Goal: Information Seeking & Learning: Learn about a topic

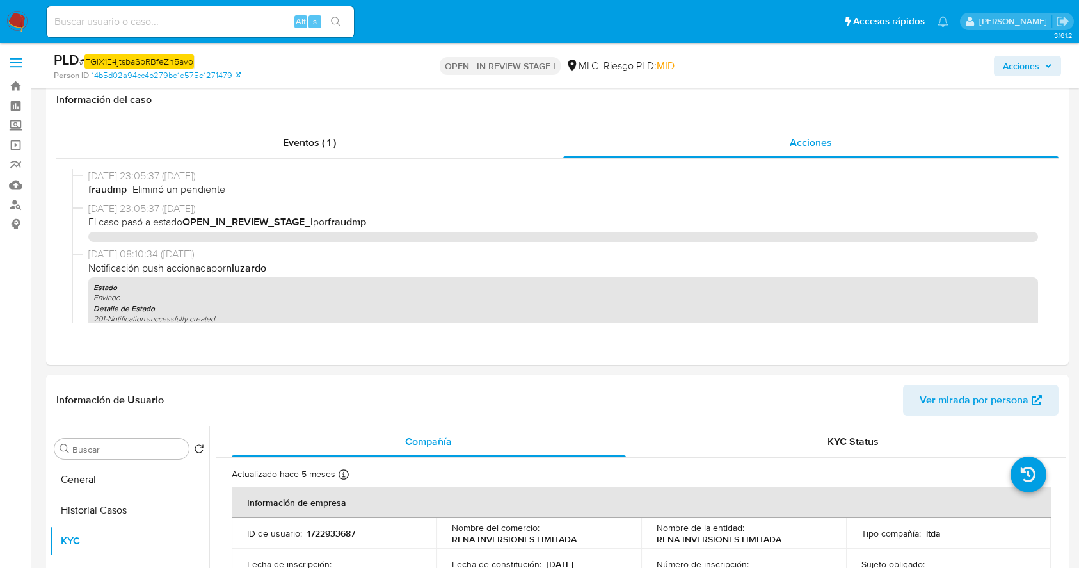
select select "10"
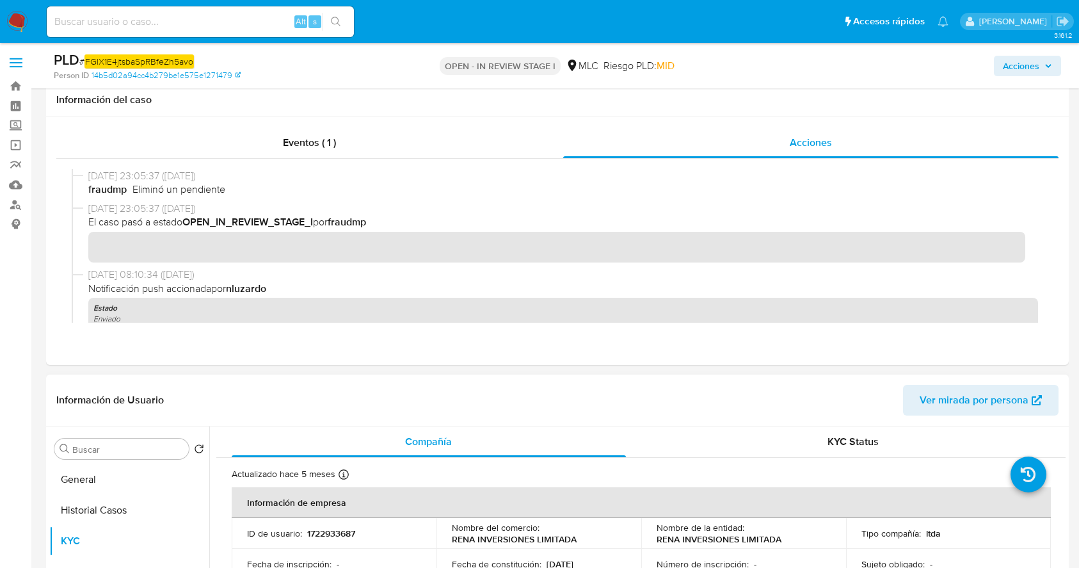
scroll to position [170, 0]
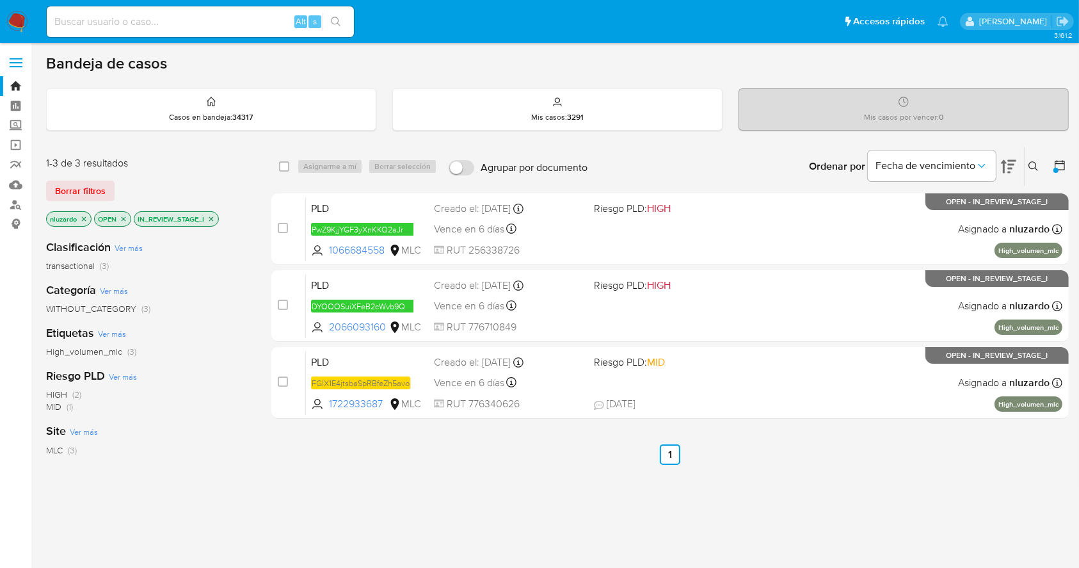
drag, startPoint x: 389, startPoint y: 330, endPoint x: 496, endPoint y: 513, distance: 211.4
click at [492, 494] on div "select-all-cases-checkbox Asignarme a mí Borrar selección Agrupar por documento…" at bounding box center [669, 436] width 797 height 580
click at [504, 538] on div "select-all-cases-checkbox Asignarme a mí Borrar selección Agrupar por documento…" at bounding box center [669, 436] width 797 height 580
click at [348, 484] on div "select-all-cases-checkbox Asignarme a mí Borrar selección Agrupar por documento…" at bounding box center [669, 436] width 797 height 580
click at [621, 487] on div "select-all-cases-checkbox Asignarme a mí Borrar selección Agrupar por documento…" at bounding box center [669, 436] width 797 height 580
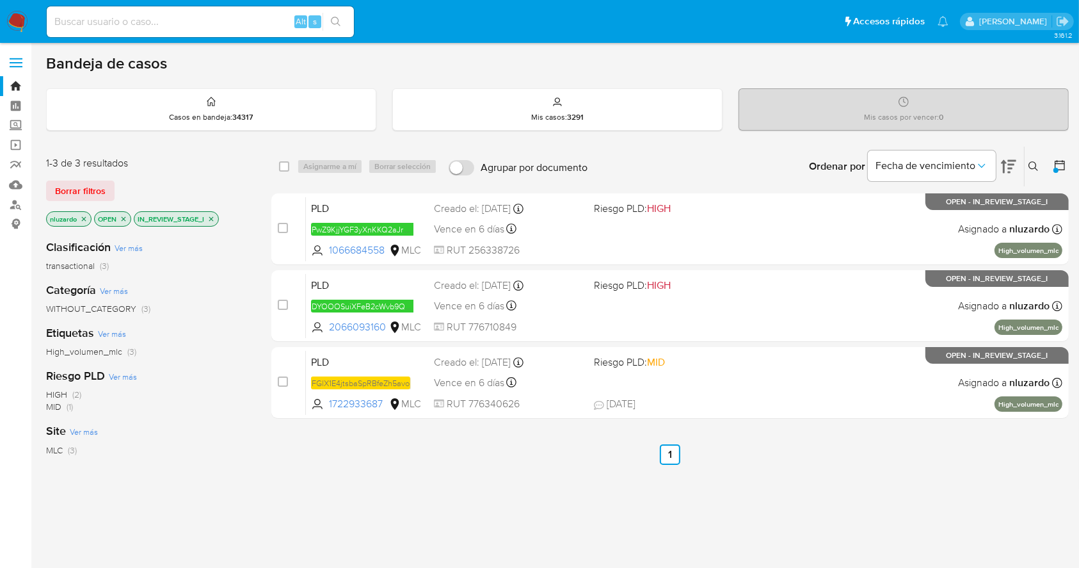
click at [569, 516] on div "select-all-cases-checkbox Asignarme a mí Borrar selección Agrupar por documento…" at bounding box center [669, 436] width 797 height 580
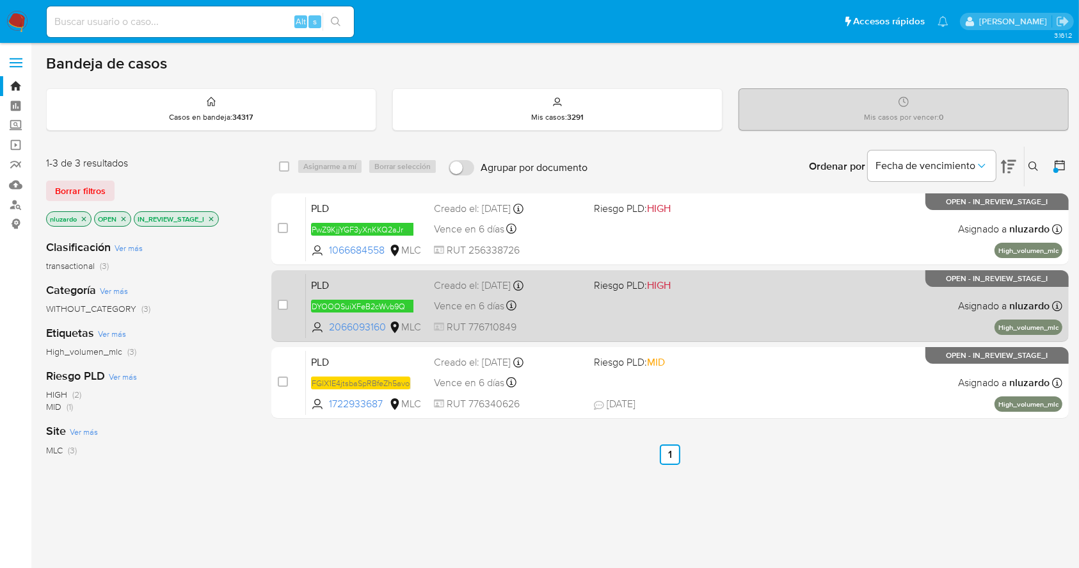
click at [684, 311] on div "PLD DYOOOSuiXFeB2cWvb9QYoZnQ 2066093160 MLC Riesgo PLD: HIGH Creado el: 12/07/2…" at bounding box center [684, 305] width 756 height 65
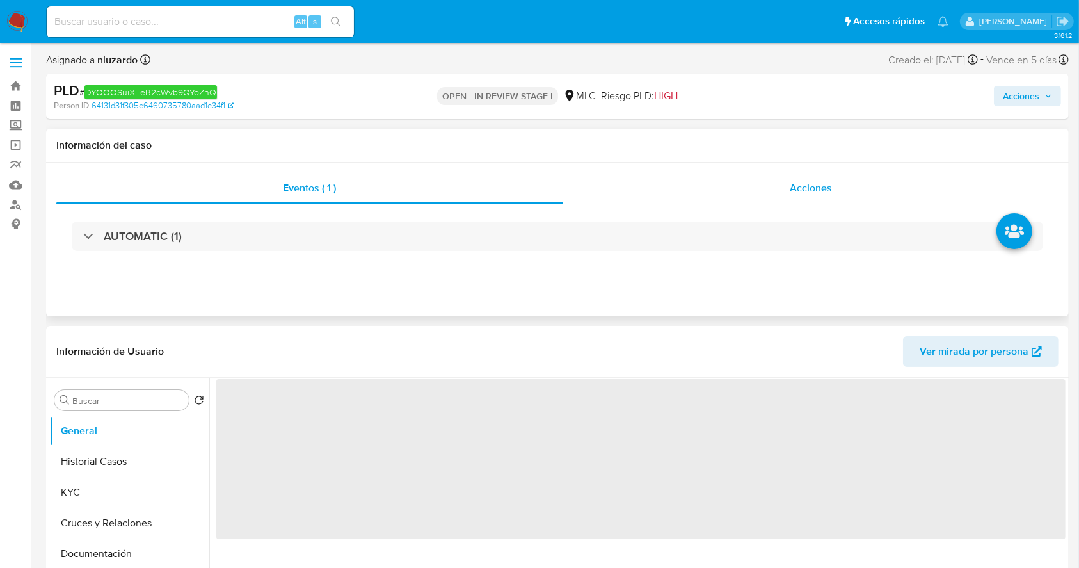
select select "10"
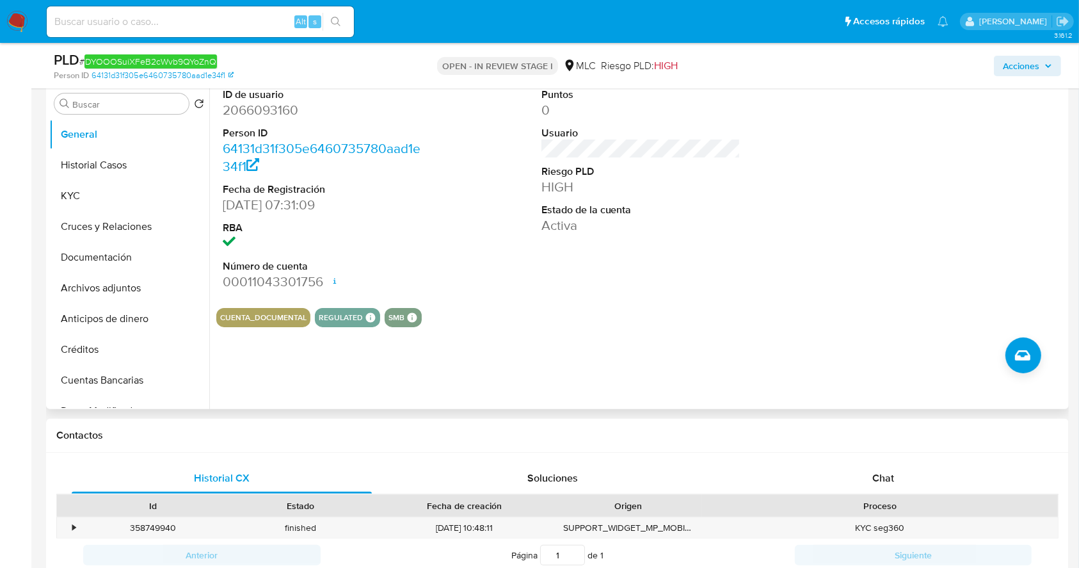
scroll to position [256, 0]
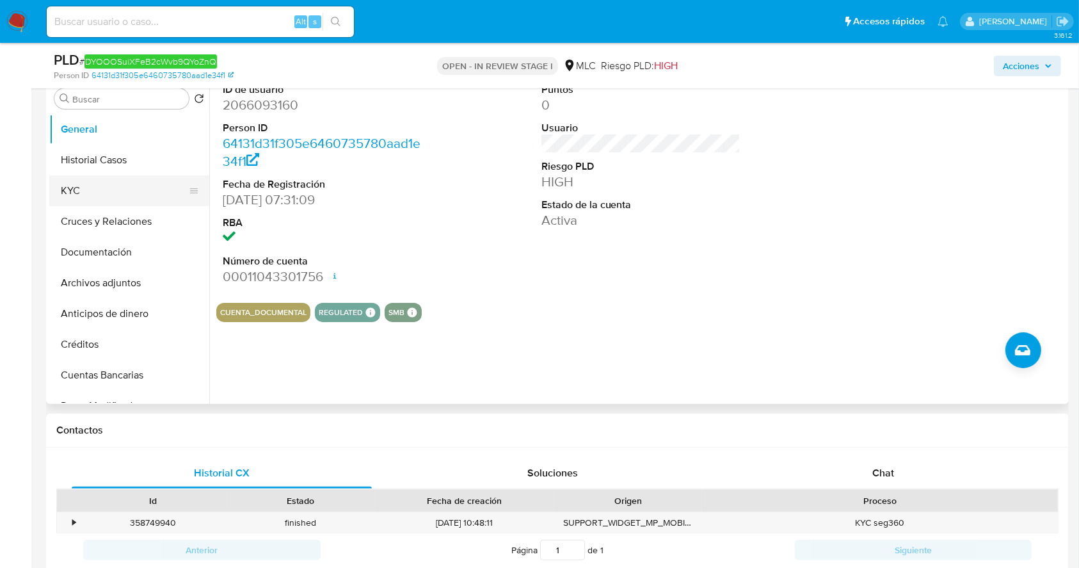
click at [58, 186] on button "KYC" at bounding box center [124, 190] width 150 height 31
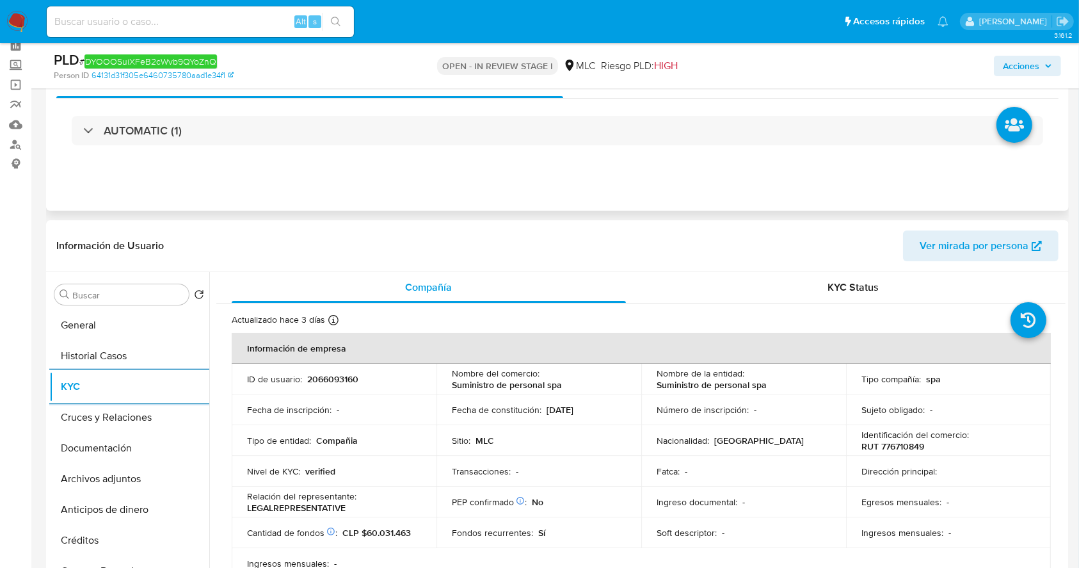
scroll to position [0, 0]
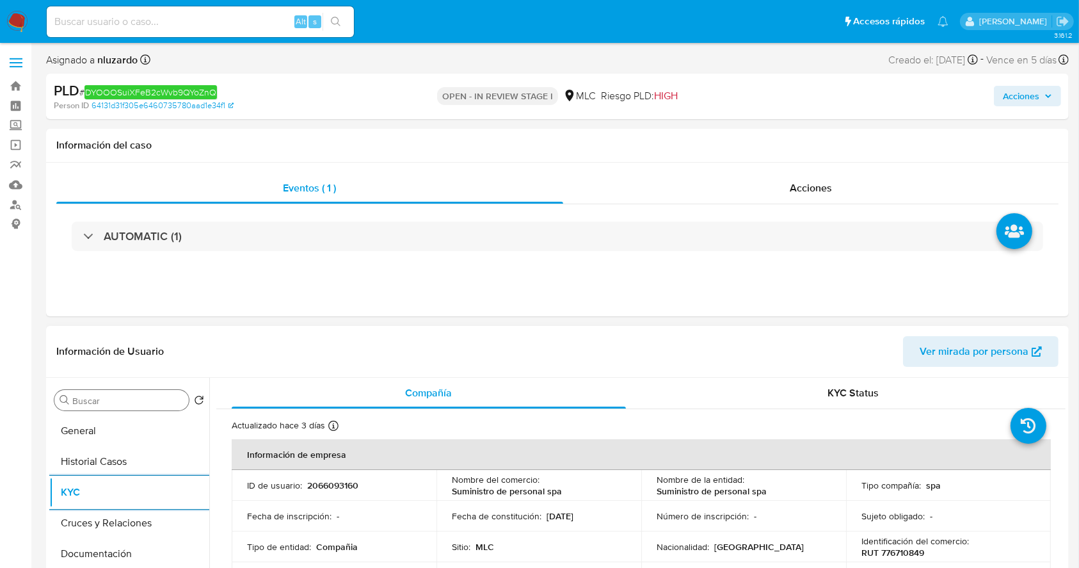
click at [108, 399] on input "Buscar" at bounding box center [127, 401] width 111 height 12
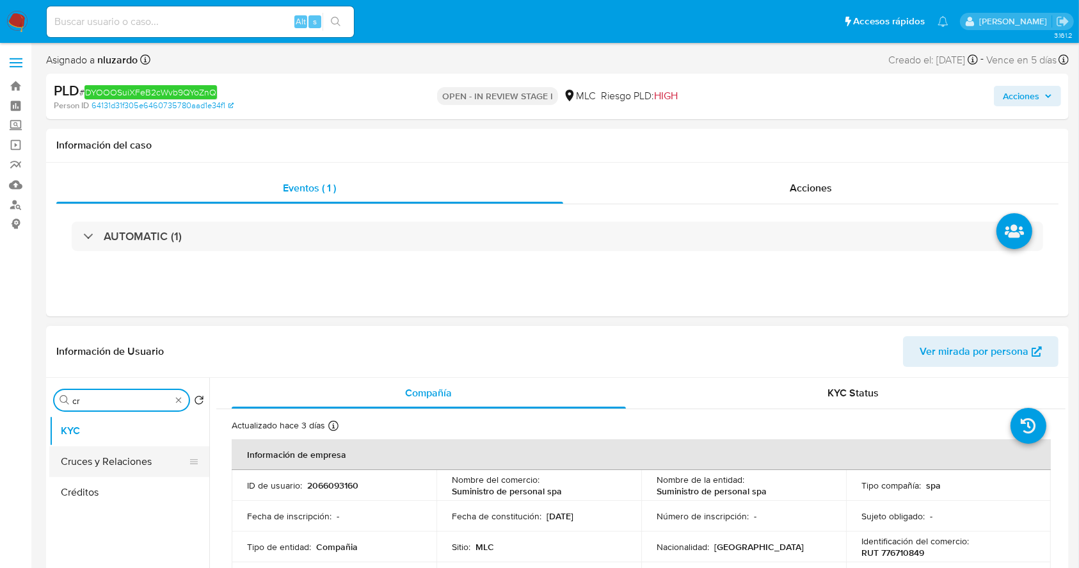
type input "cr"
click at [105, 459] on button "Cruces y Relaciones" at bounding box center [124, 461] width 150 height 31
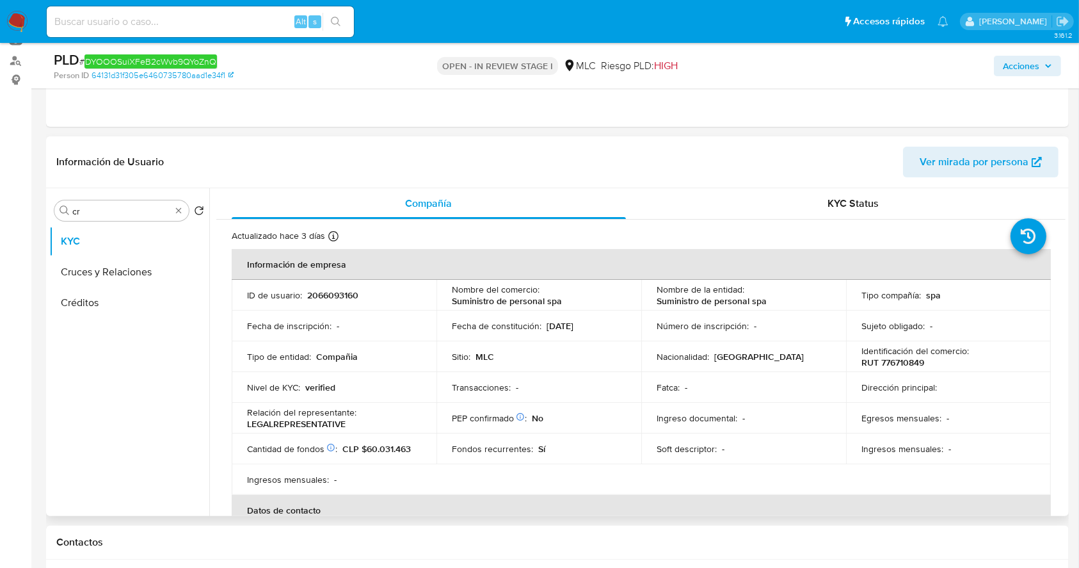
scroll to position [170, 0]
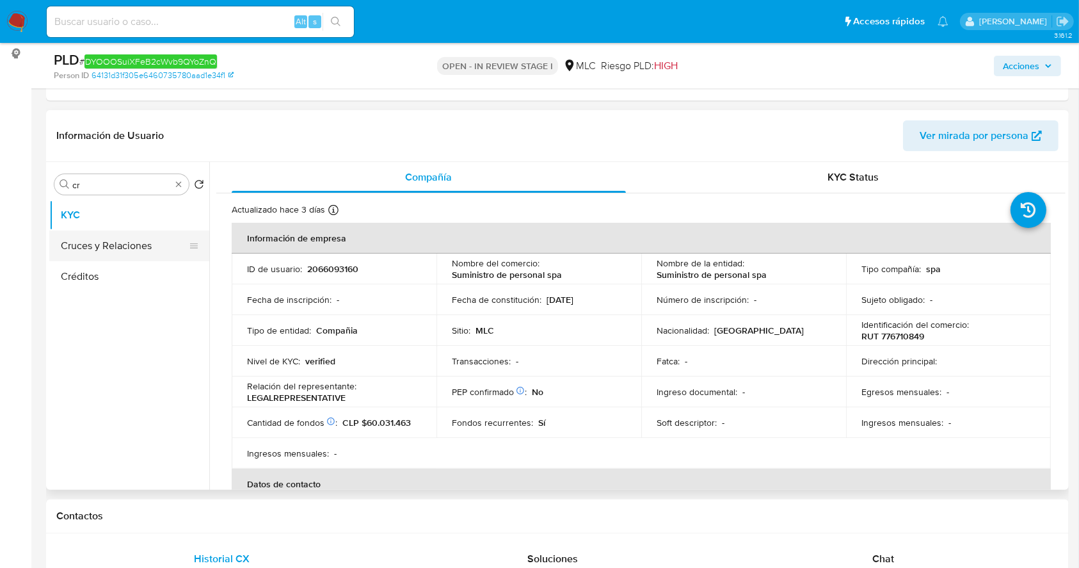
click at [114, 237] on button "Cruces y Relaciones" at bounding box center [124, 245] width 150 height 31
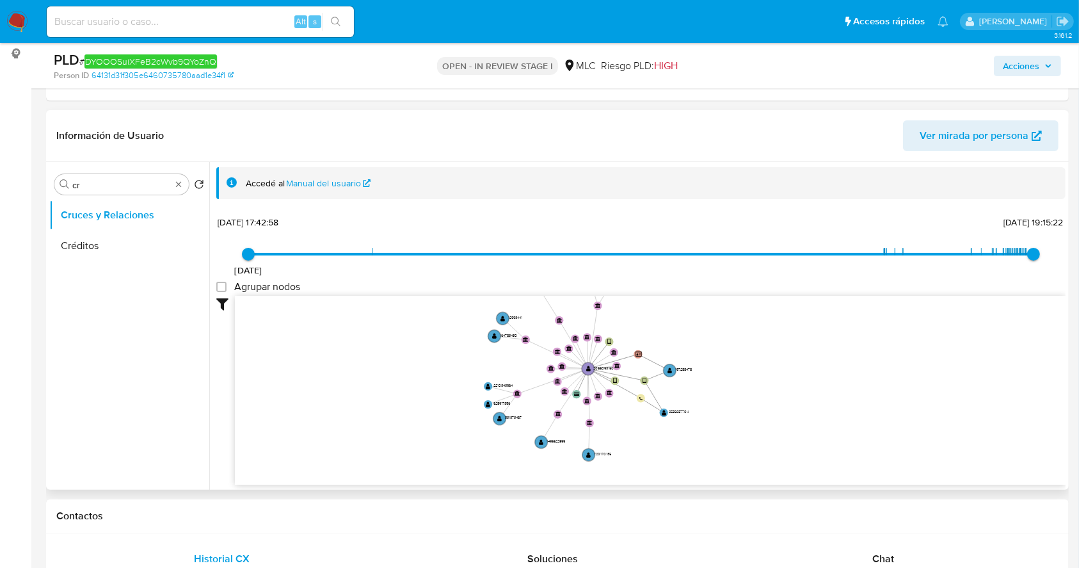
drag, startPoint x: 519, startPoint y: 377, endPoint x: 543, endPoint y: 390, distance: 26.9
click at [543, 390] on icon "device-67584f6b564f9fd0d1418f95  user-2066093160  2066093160 device-6720c77d8…" at bounding box center [650, 389] width 831 height 186
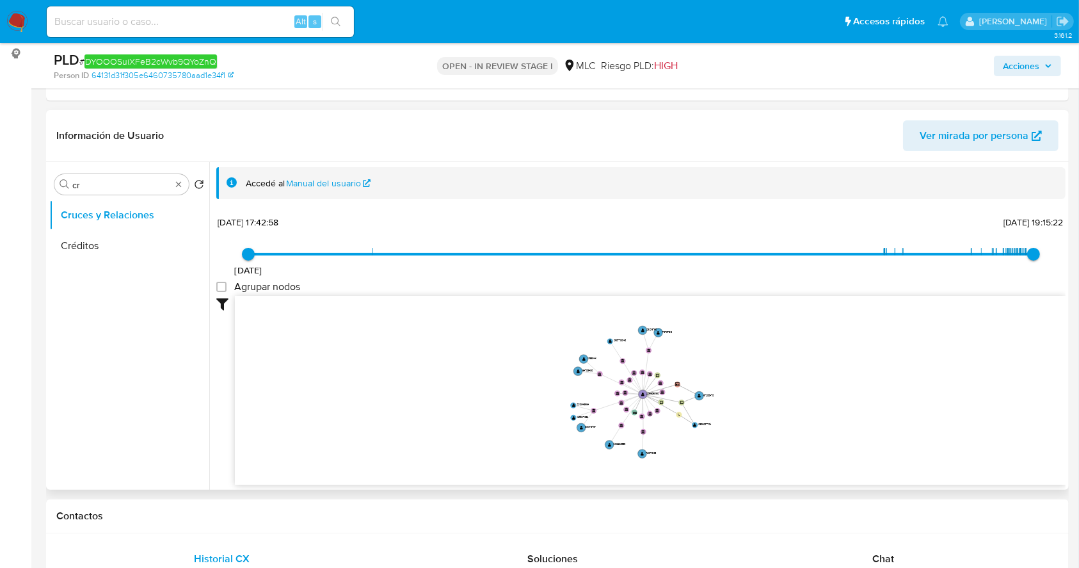
drag, startPoint x: 546, startPoint y: 376, endPoint x: 596, endPoint y: 388, distance: 52.1
click at [596, 388] on icon "device-67584f6b564f9fd0d1418f95  user-2066093160  2066093160 device-6720c77d8…" at bounding box center [650, 389] width 831 height 186
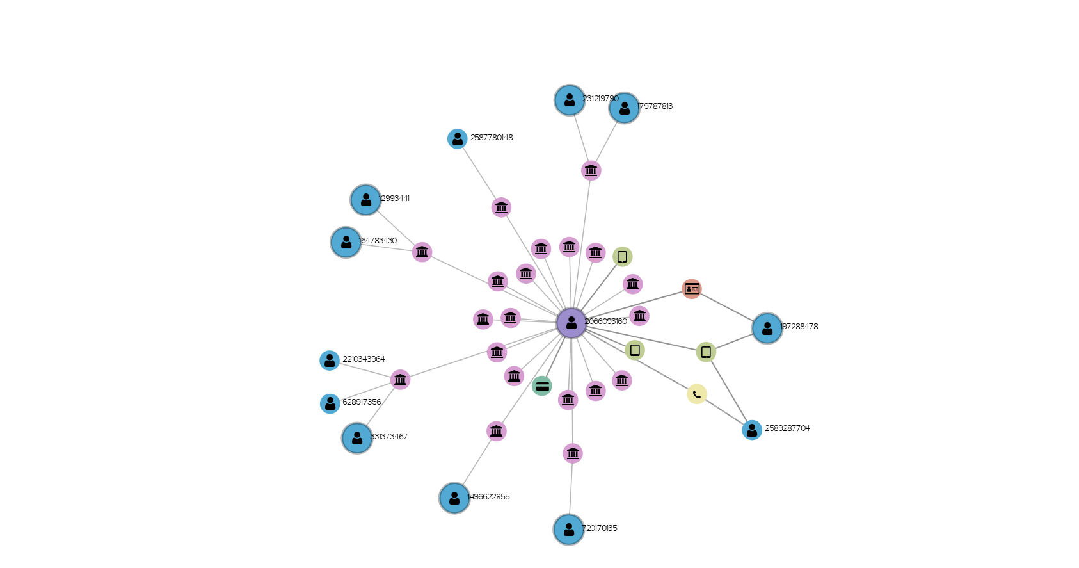
scroll to position [256, 0]
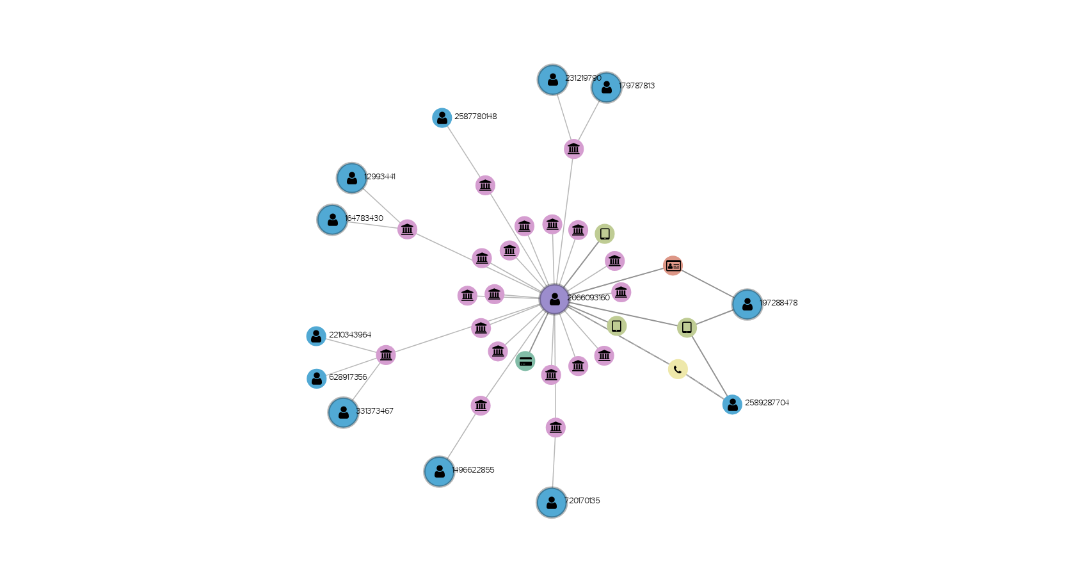
drag, startPoint x: 721, startPoint y: 322, endPoint x: 717, endPoint y: 315, distance: 7.8
click at [717, 315] on icon "device-67584f6b564f9fd0d1418f95  user-2066093160  2066093160 device-6720c77d8…" at bounding box center [650, 303] width 831 height 186
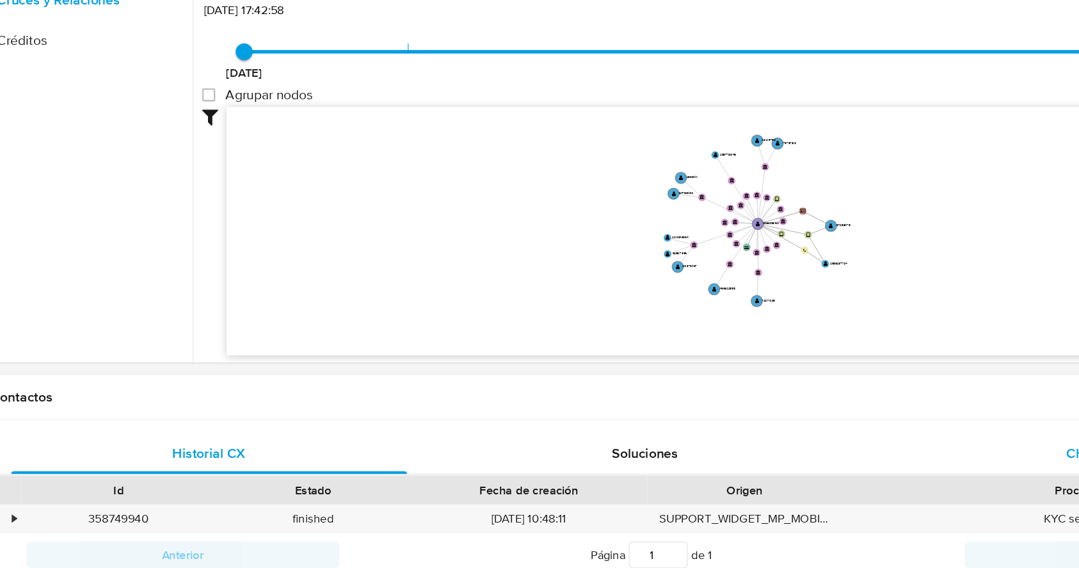
scroll to position [255, 0]
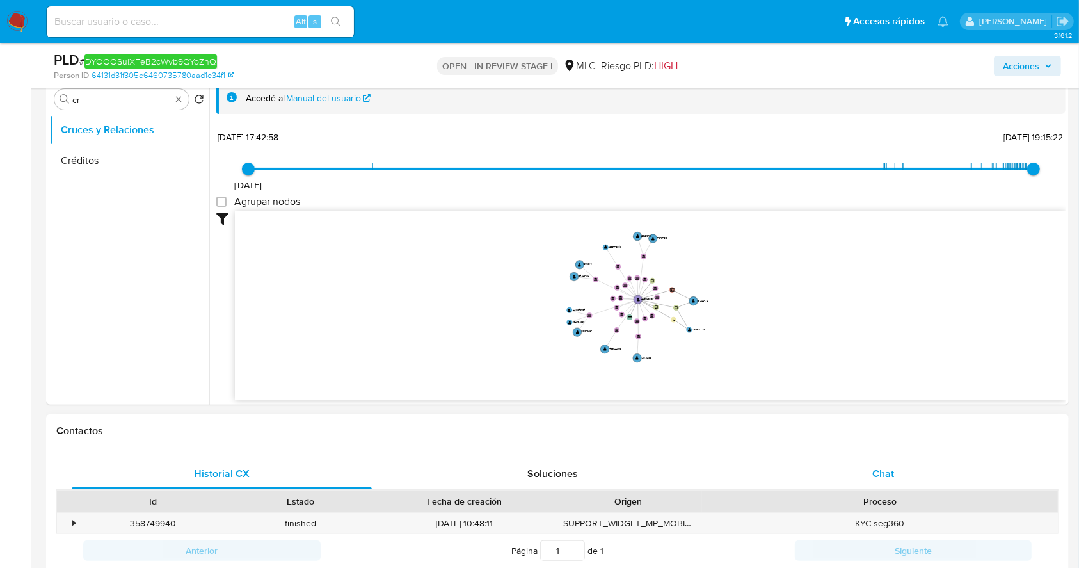
click at [913, 479] on div "Chat" at bounding box center [883, 473] width 300 height 31
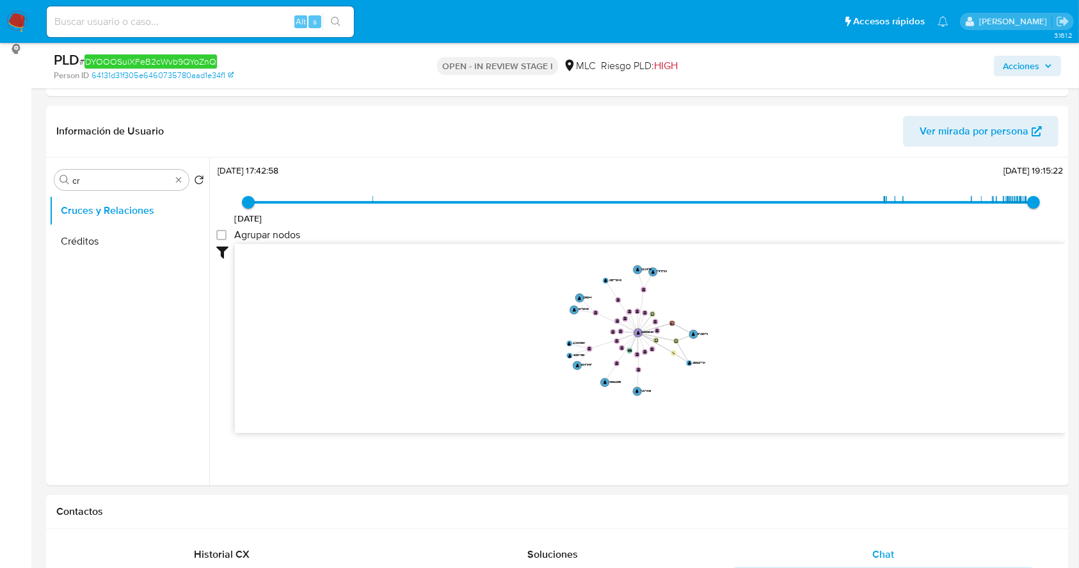
scroll to position [84, 0]
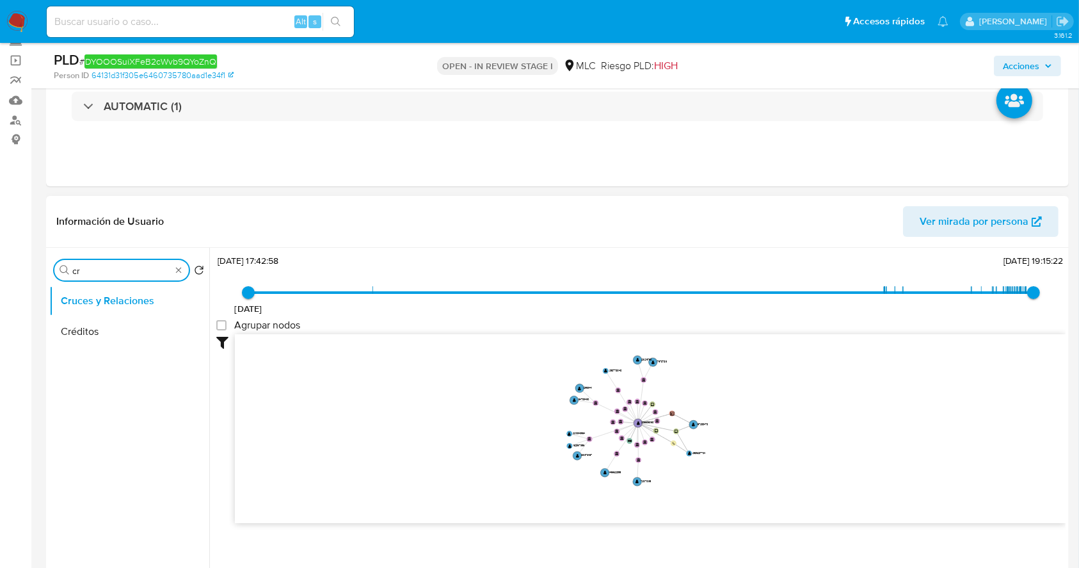
click at [95, 265] on input "cr" at bounding box center [121, 271] width 99 height 12
type input "DOC"
click at [127, 340] on button "Documentación" at bounding box center [124, 331] width 150 height 31
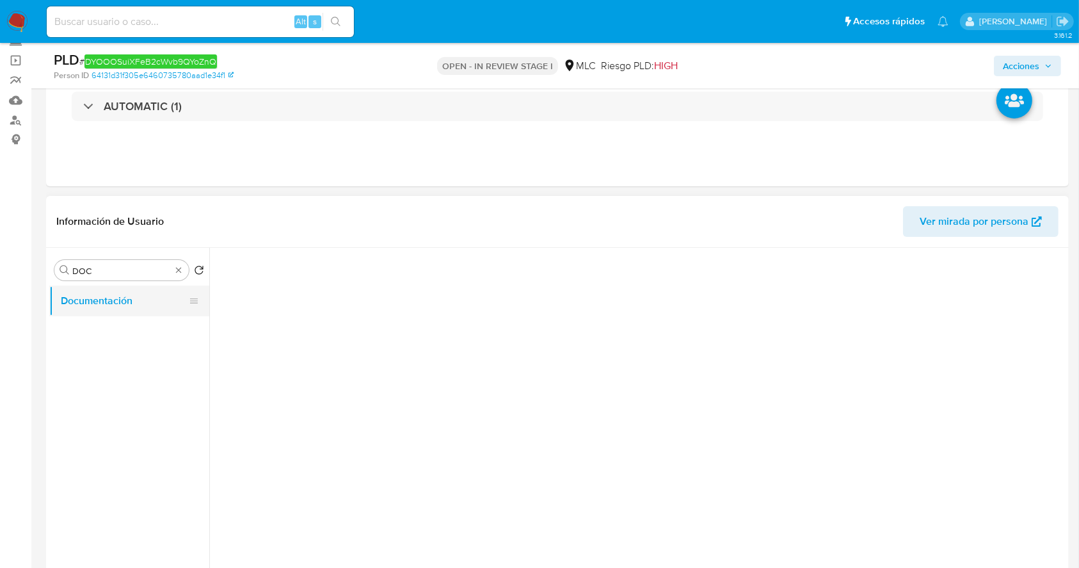
scroll to position [0, 0]
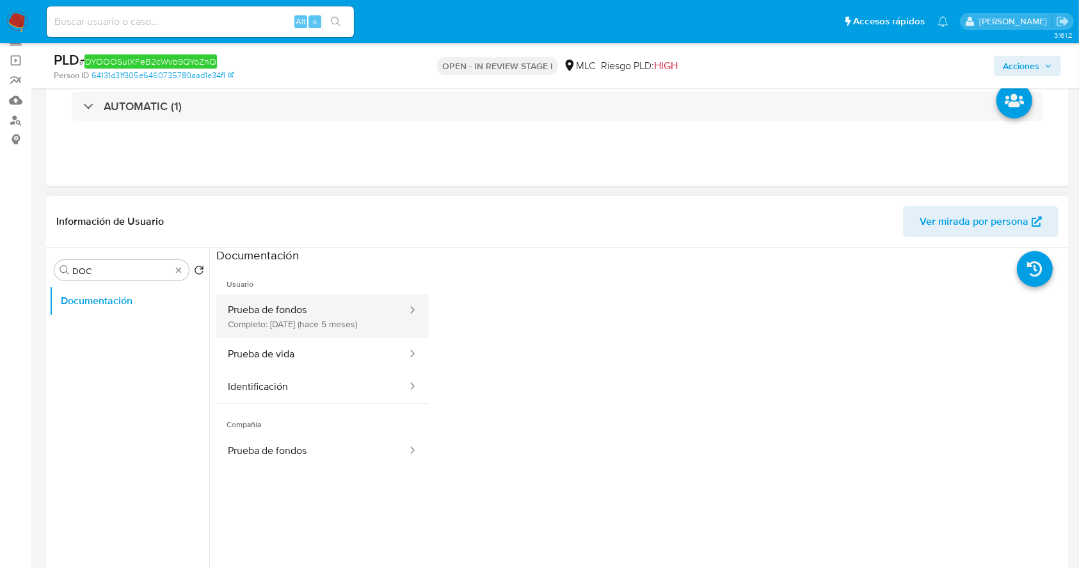
click at [303, 315] on button "Prueba de fondos Completo: 15/05/2025 (hace 5 meses)" at bounding box center [312, 316] width 192 height 44
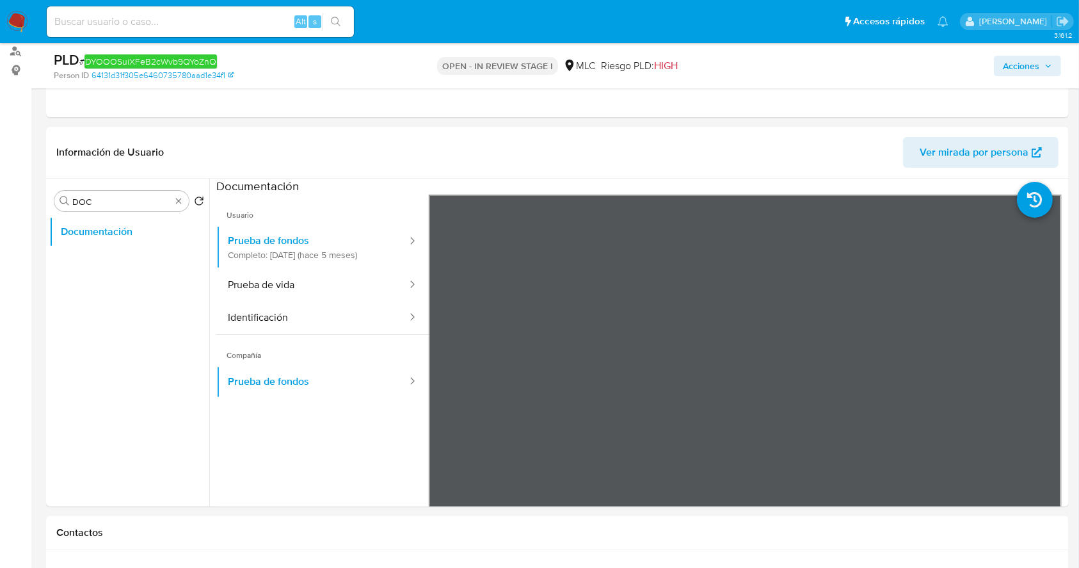
scroll to position [170, 0]
